Goal: Navigation & Orientation: Find specific page/section

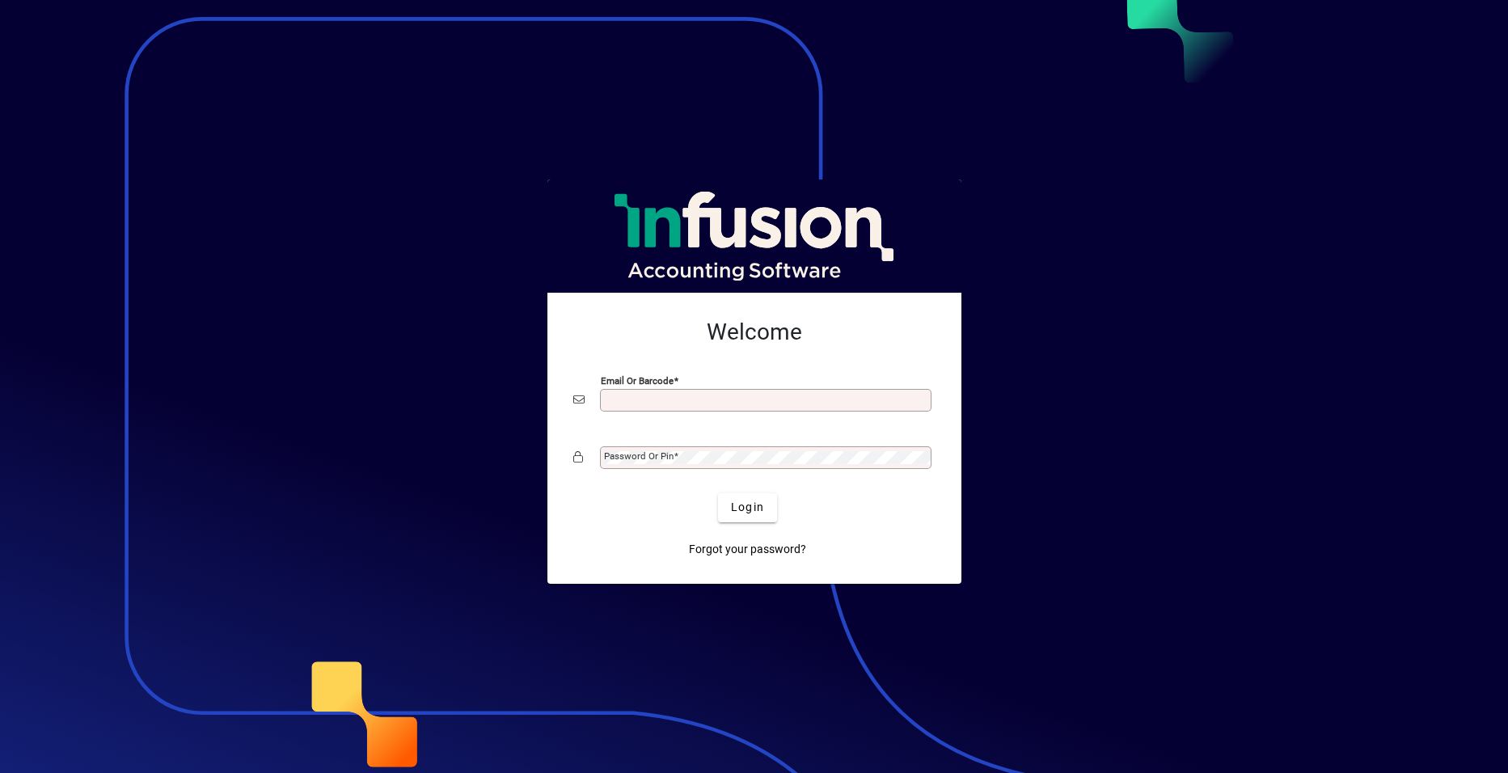
drag, startPoint x: 647, startPoint y: 396, endPoint x: 653, endPoint y: 384, distance: 13.7
click at [647, 395] on input "Email or Barcode" at bounding box center [767, 400] width 327 height 13
type input "**********"
click at [718, 493] on button "Login" at bounding box center [747, 507] width 59 height 29
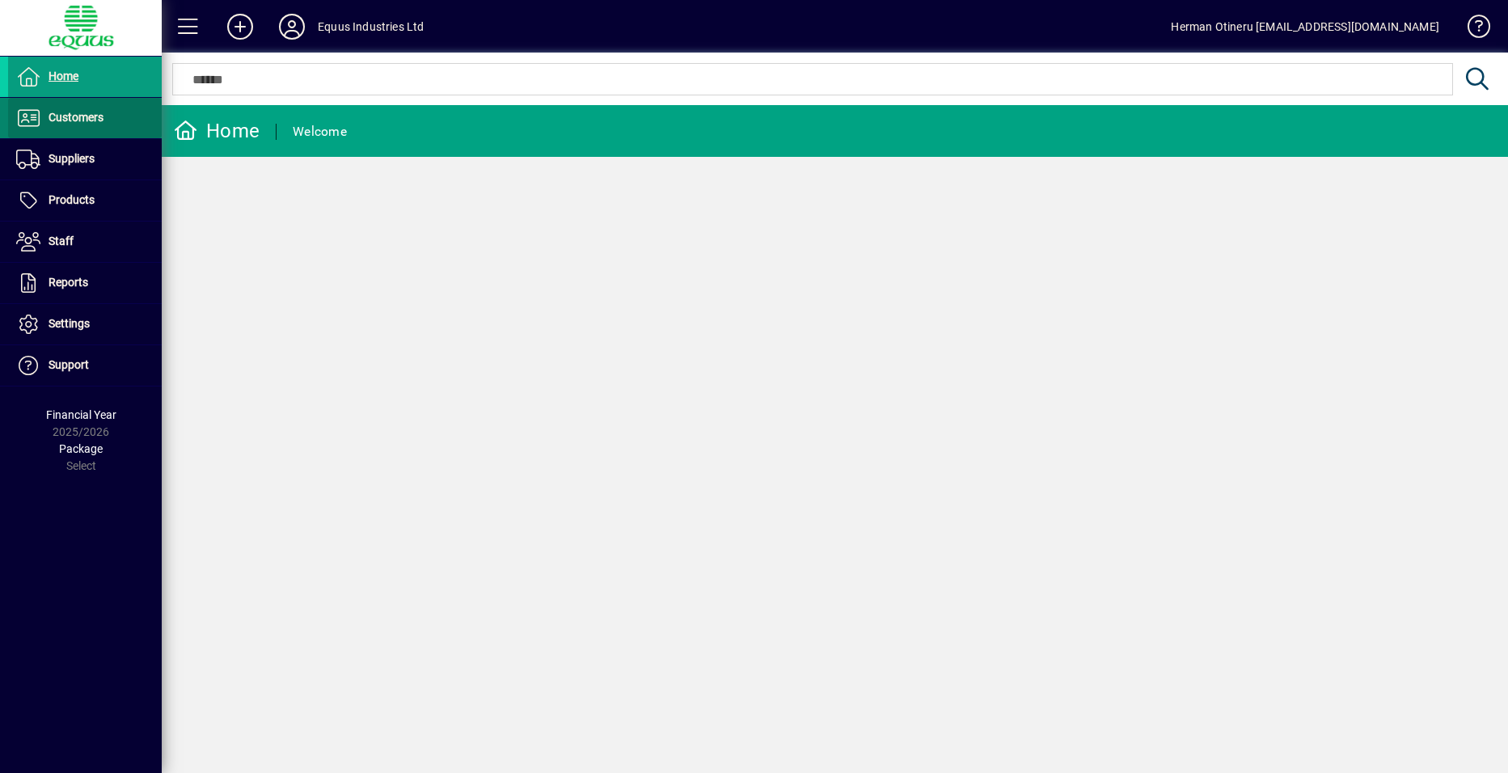
click at [73, 124] on span "Customers" at bounding box center [76, 117] width 55 height 13
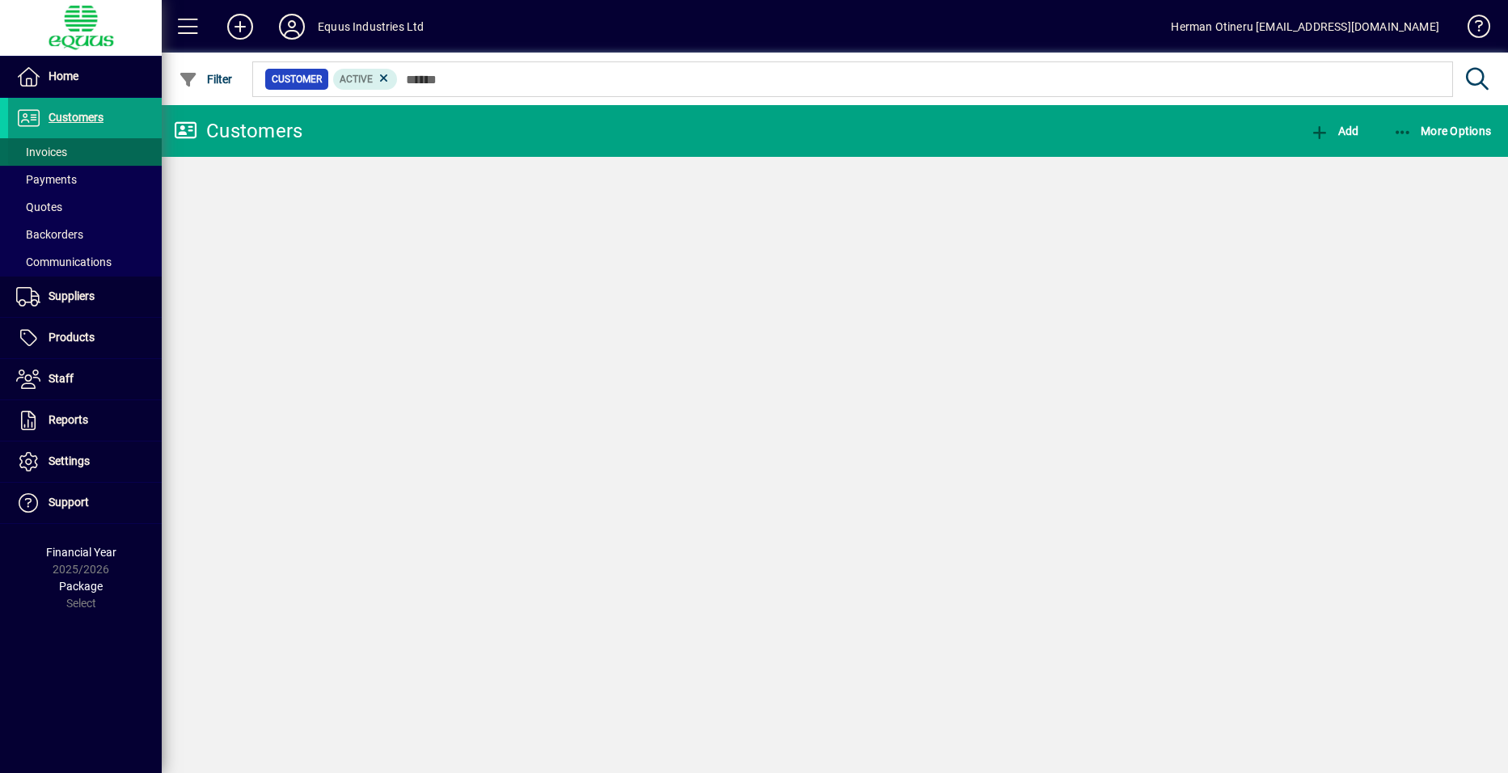
click at [61, 154] on span "Invoices" at bounding box center [41, 152] width 51 height 13
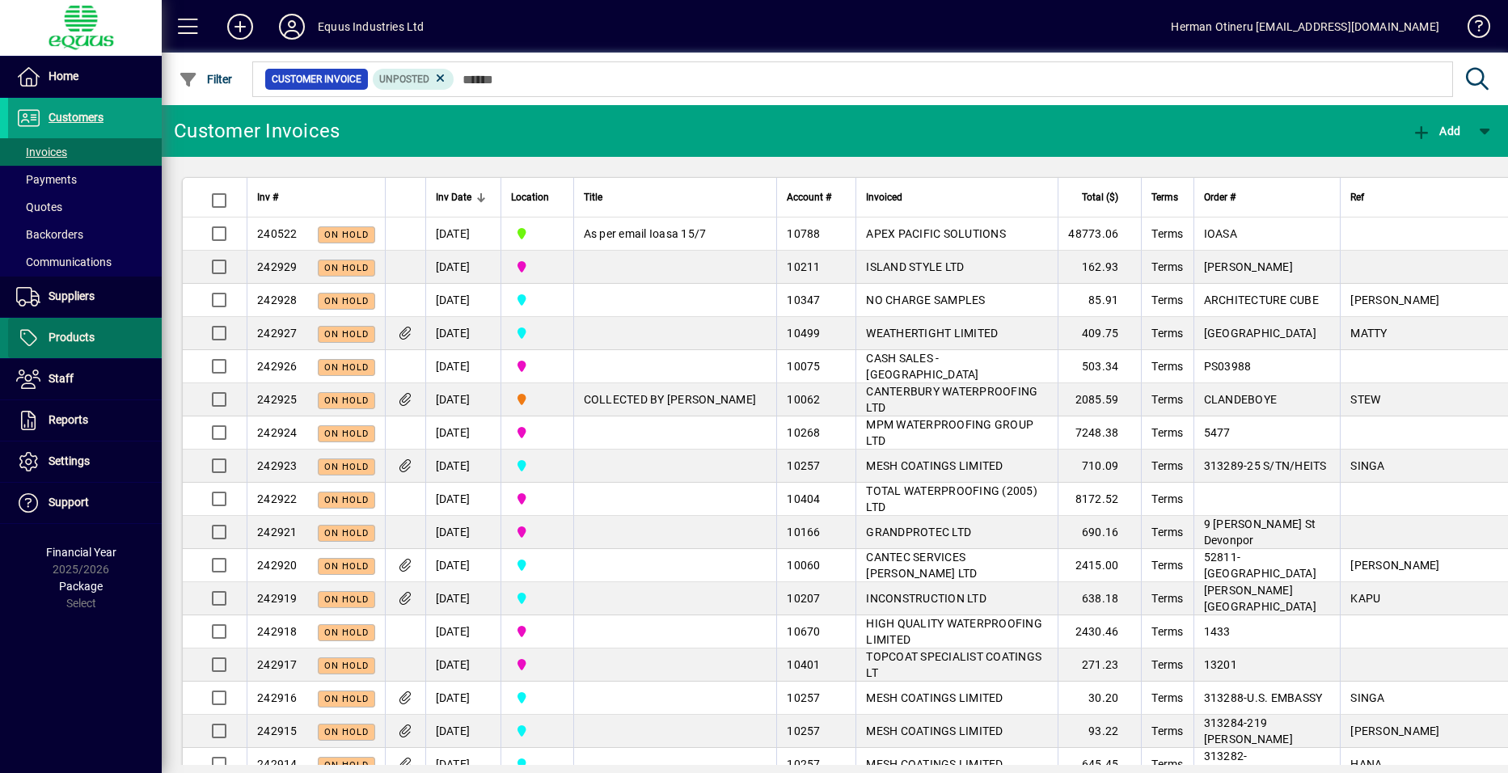
click at [64, 339] on span "Products" at bounding box center [72, 337] width 46 height 13
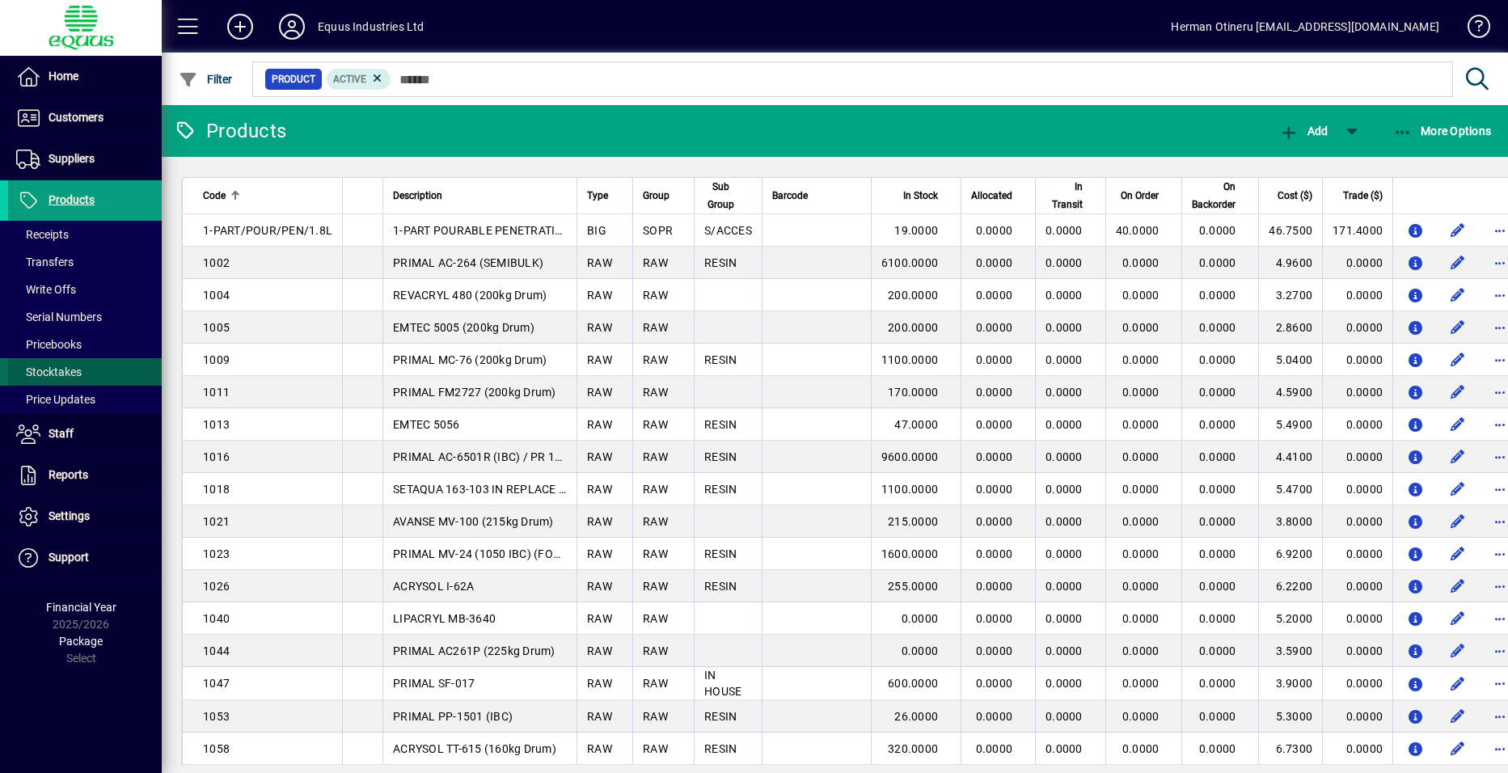
click at [51, 375] on span "Stocktakes" at bounding box center [48, 371] width 65 height 13
